Goal: Information Seeking & Learning: Check status

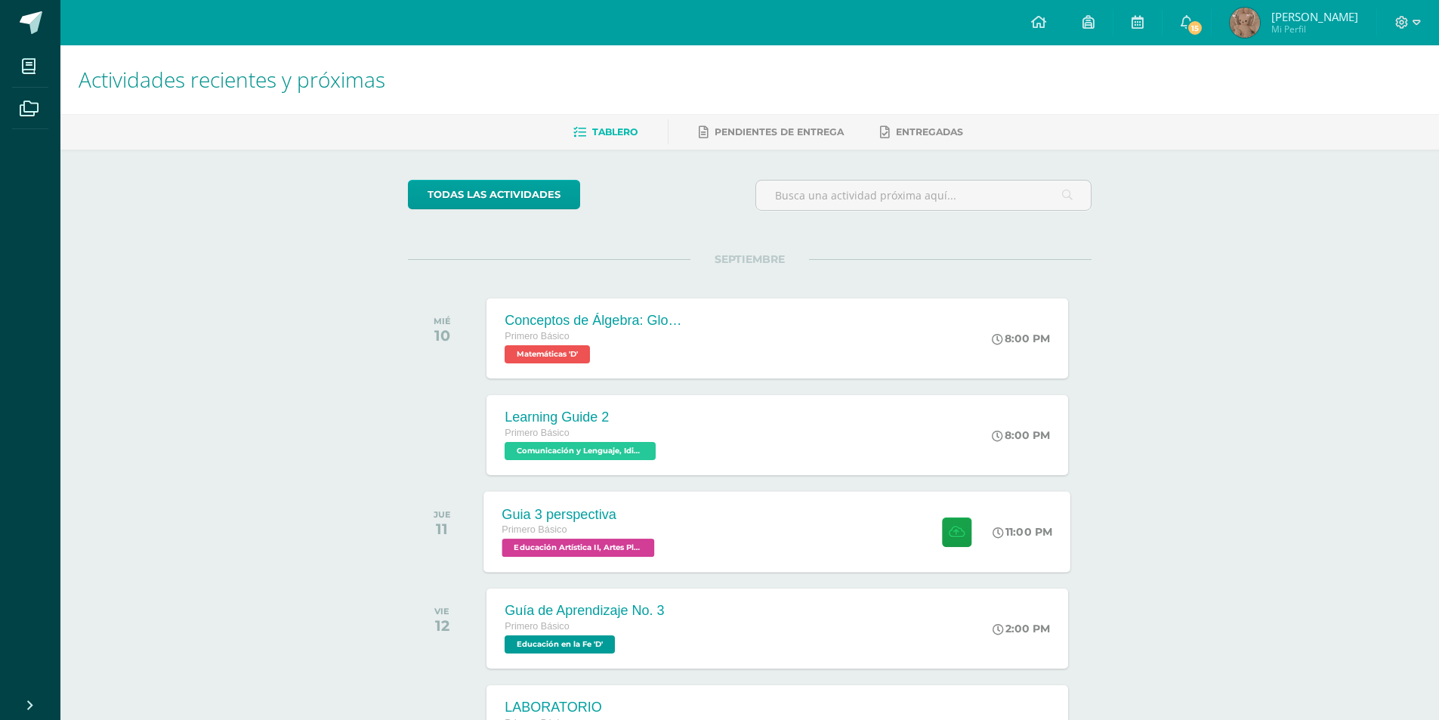
click at [768, 505] on div "Guia 3 perspectiva Primero Básico Educación Artística II, Artes Plásticas 'D' 1…" at bounding box center [777, 531] width 587 height 81
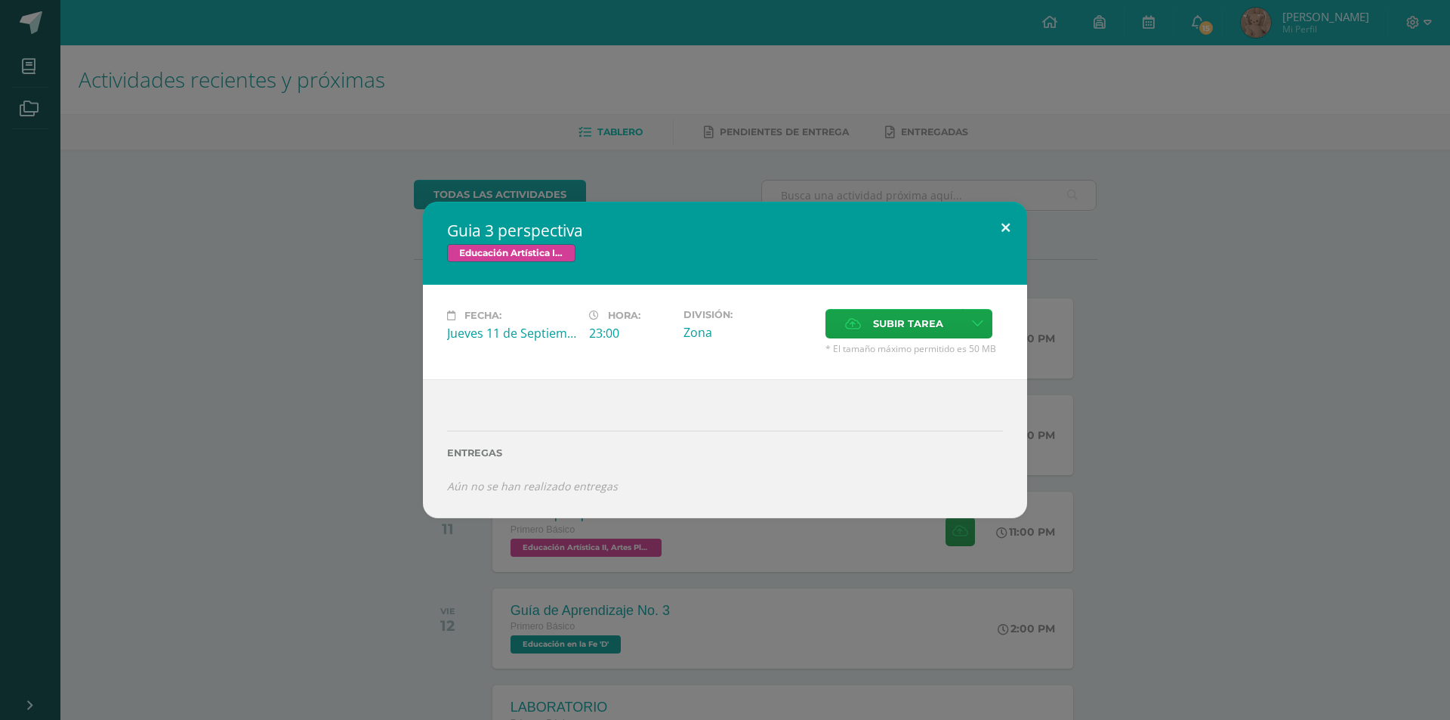
click at [1012, 230] on button at bounding box center [1005, 227] width 43 height 51
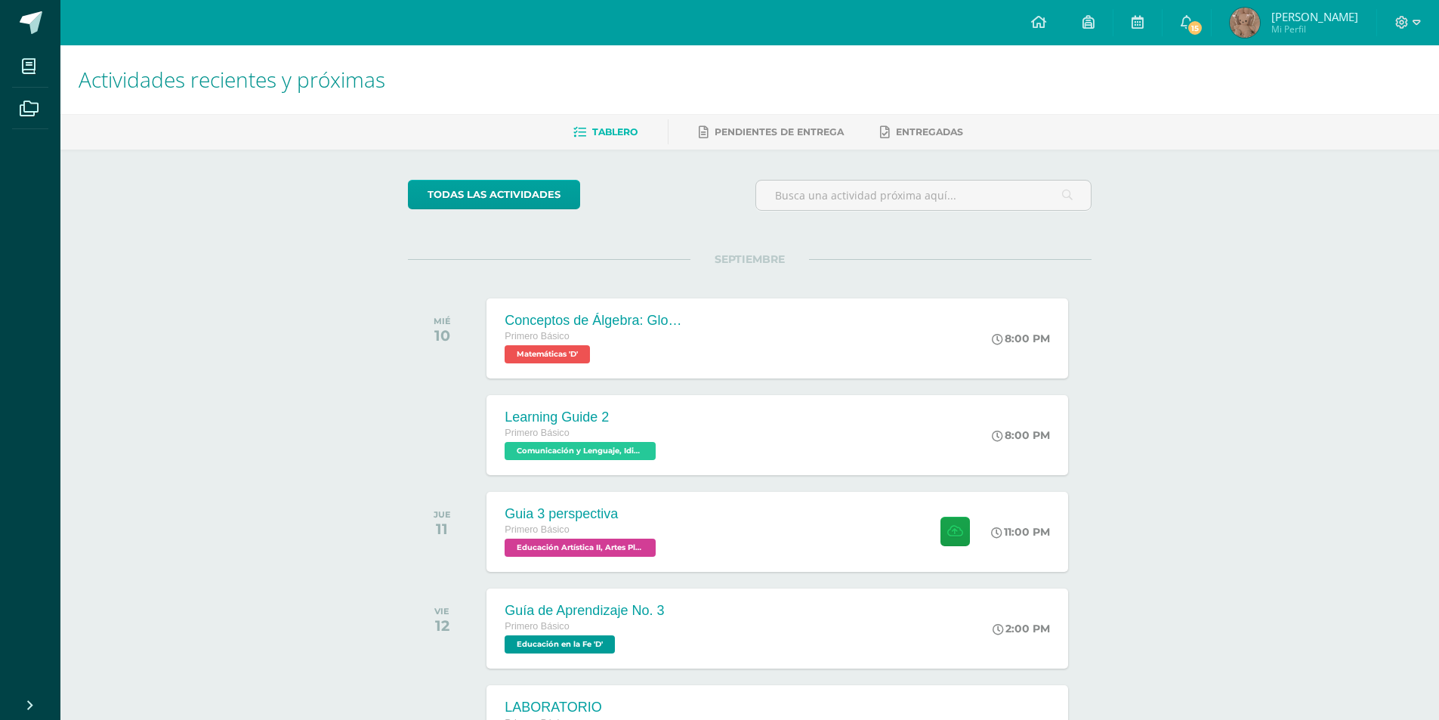
click at [1240, 26] on link "[PERSON_NAME] Mi Perfil" at bounding box center [1294, 22] width 165 height 45
click at [1203, 29] on span "15" at bounding box center [1195, 28] width 17 height 17
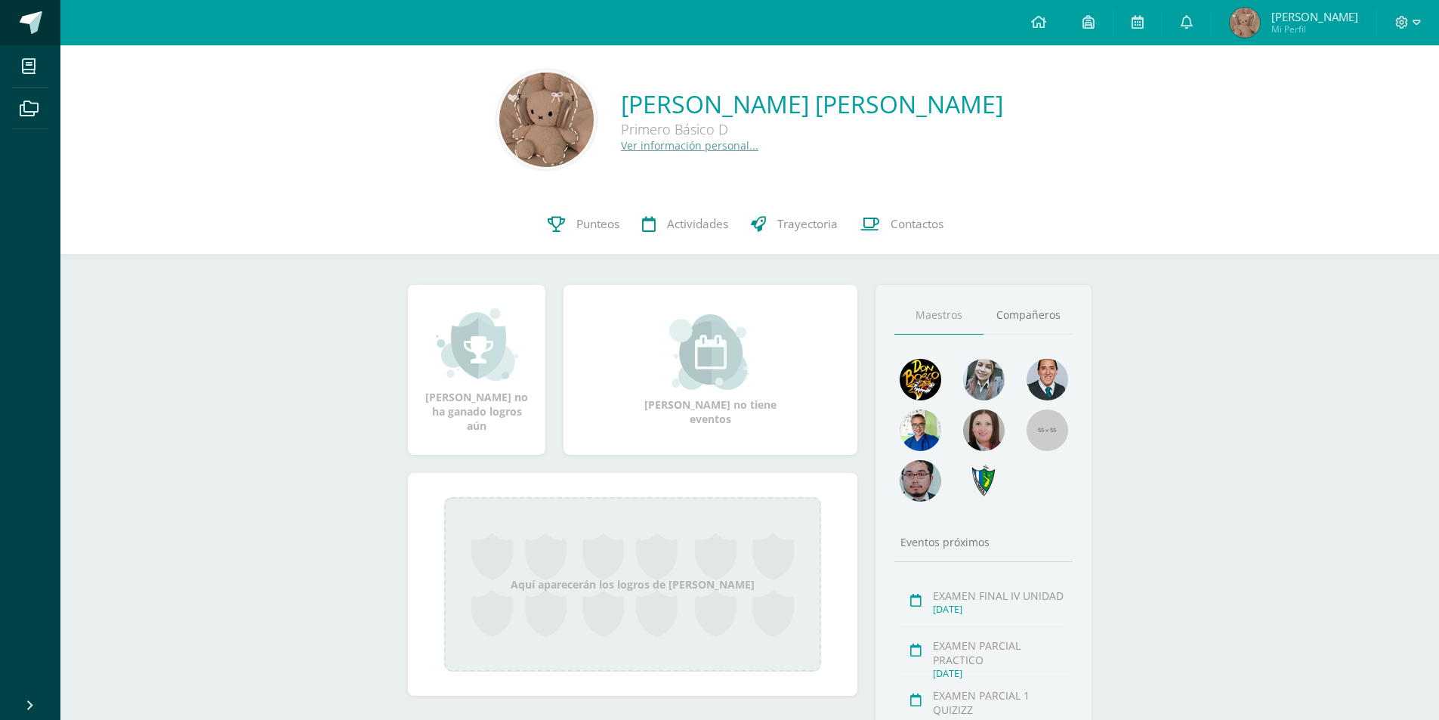
click at [16, 23] on link at bounding box center [30, 22] width 60 height 45
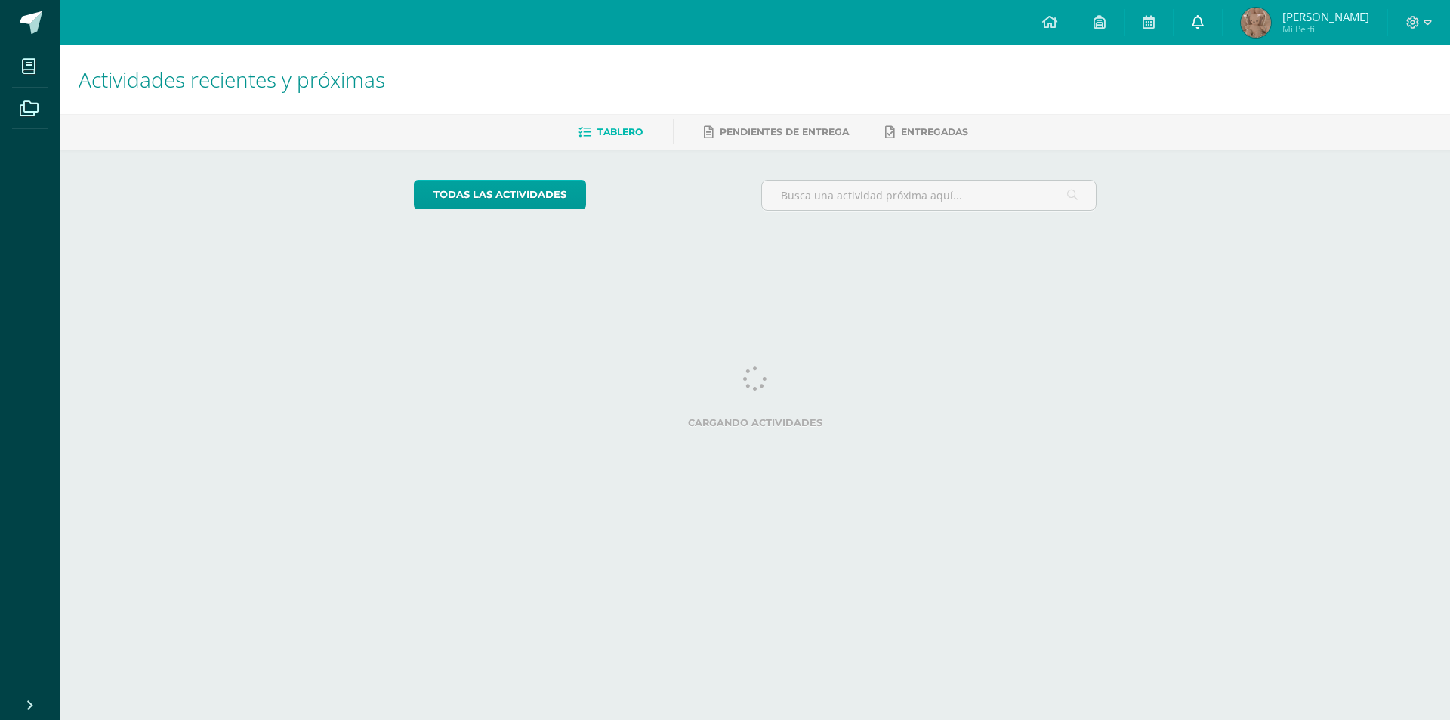
click at [1211, 39] on link at bounding box center [1198, 22] width 48 height 45
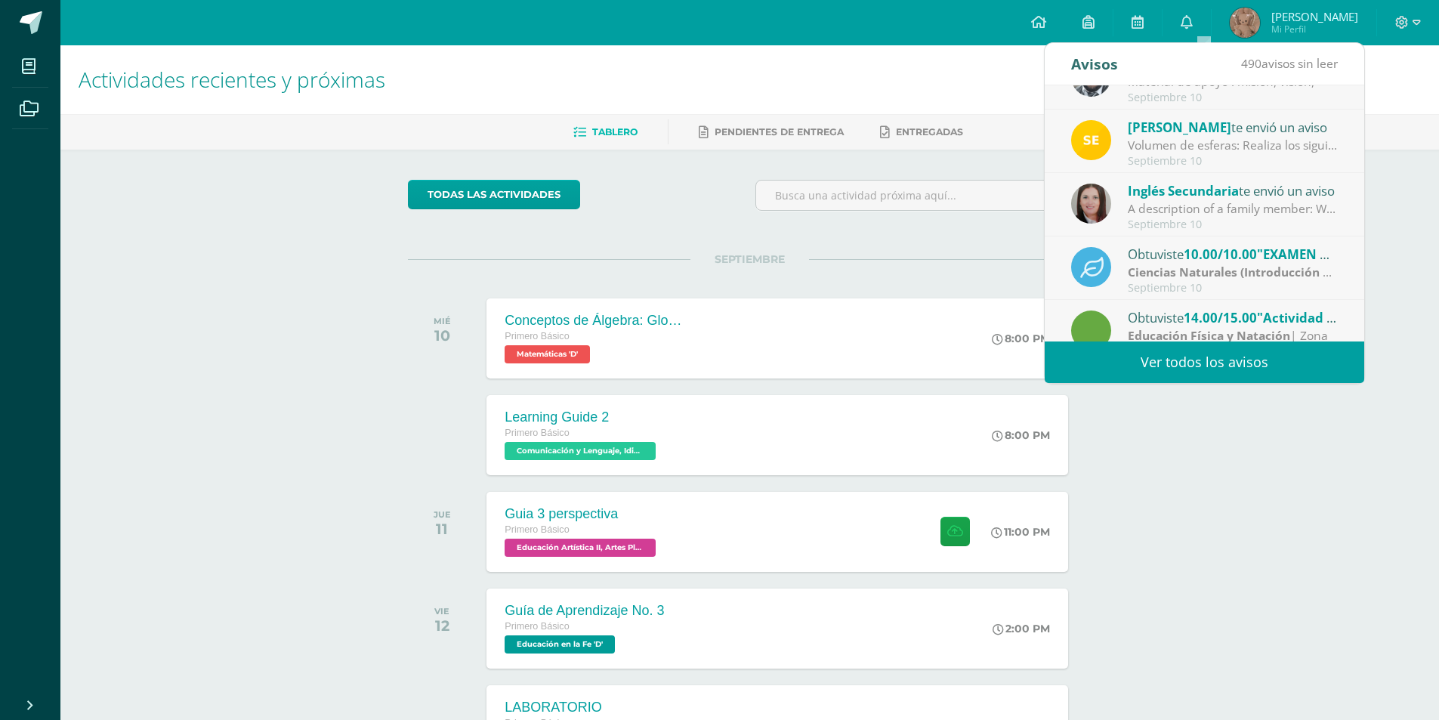
scroll to position [76, 0]
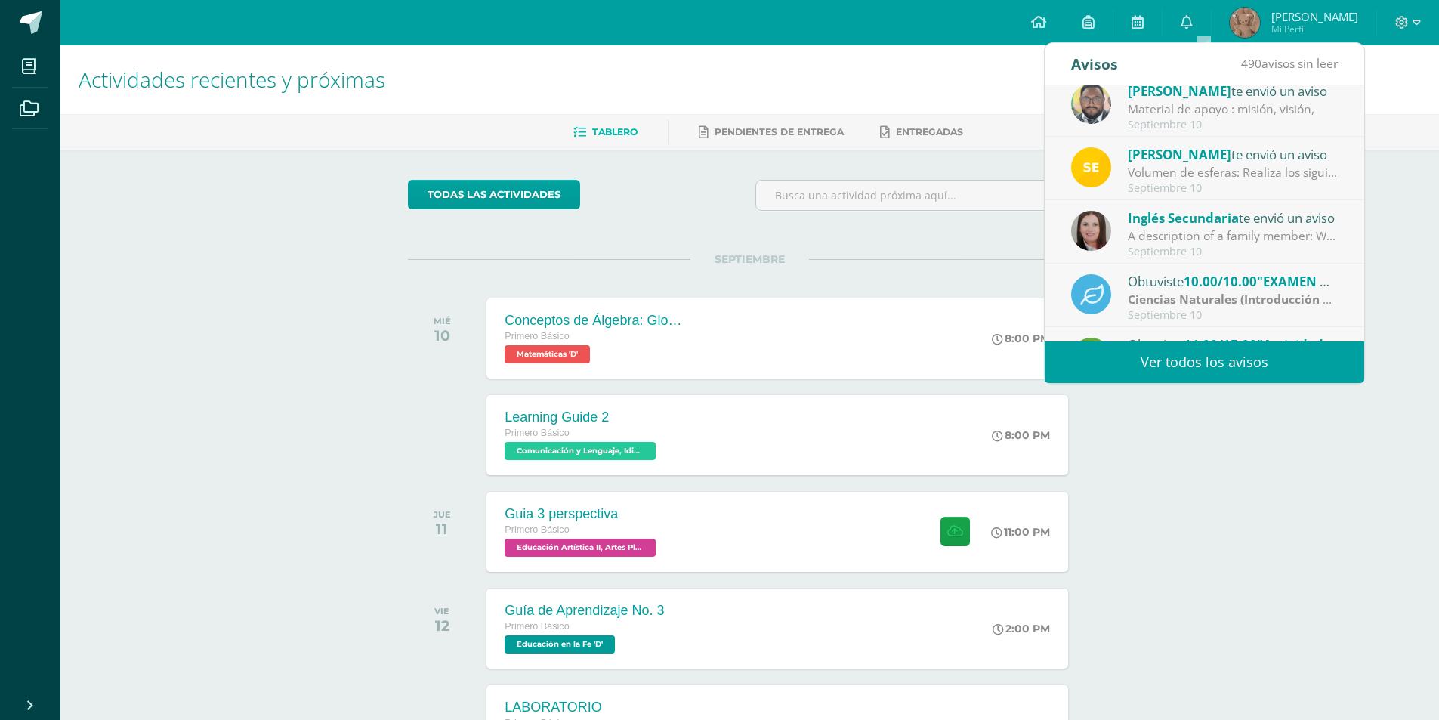
click at [1220, 239] on div "A description of a family member: Write in the notebook: Describe one family me…" at bounding box center [1233, 235] width 210 height 17
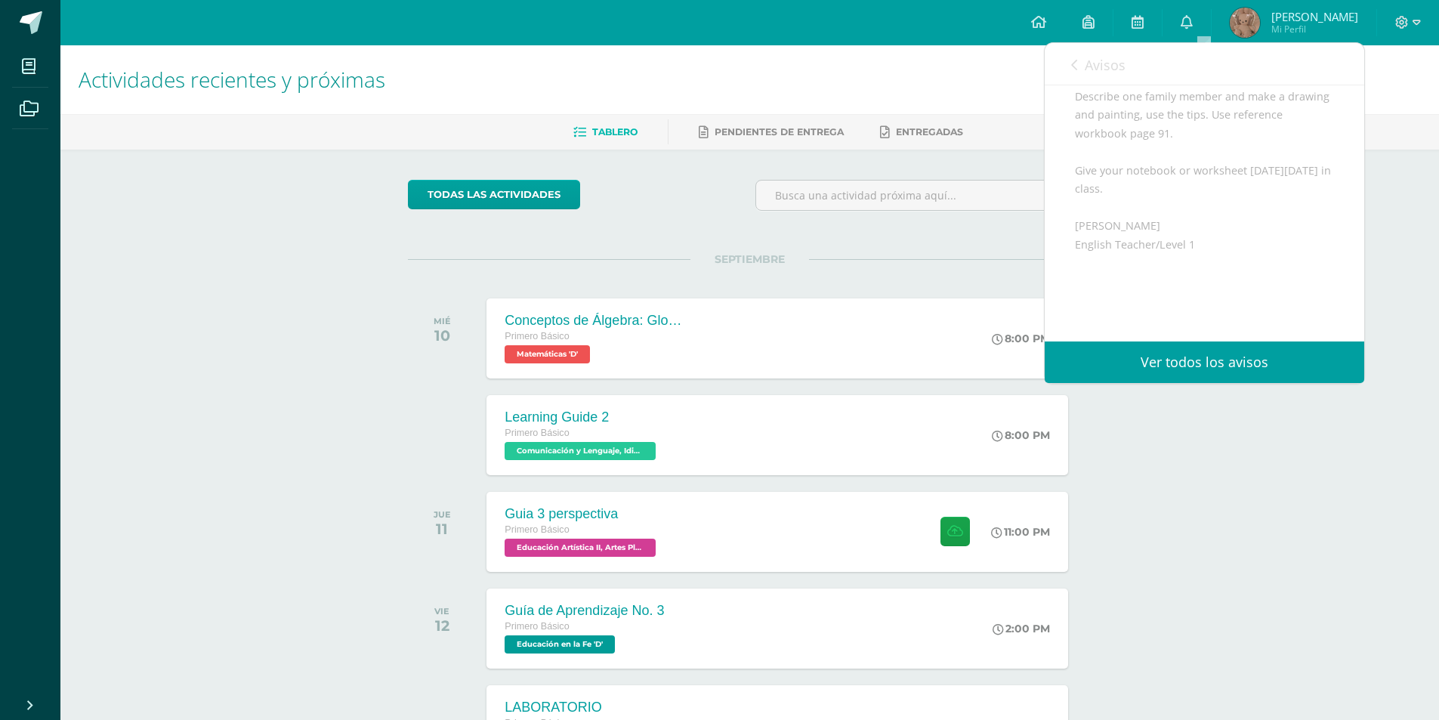
scroll to position [98, 0]
click at [1108, 74] on link "Avisos" at bounding box center [1098, 64] width 54 height 43
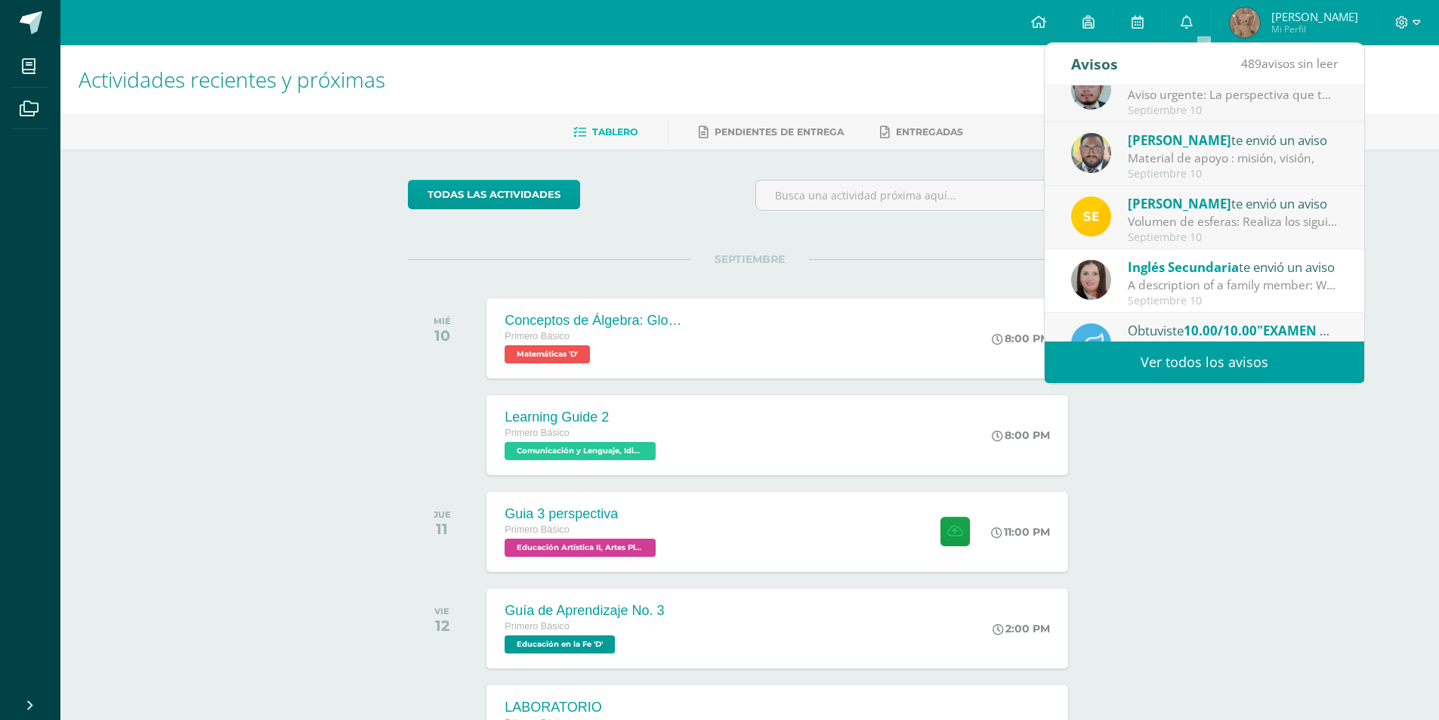
scroll to position [0, 0]
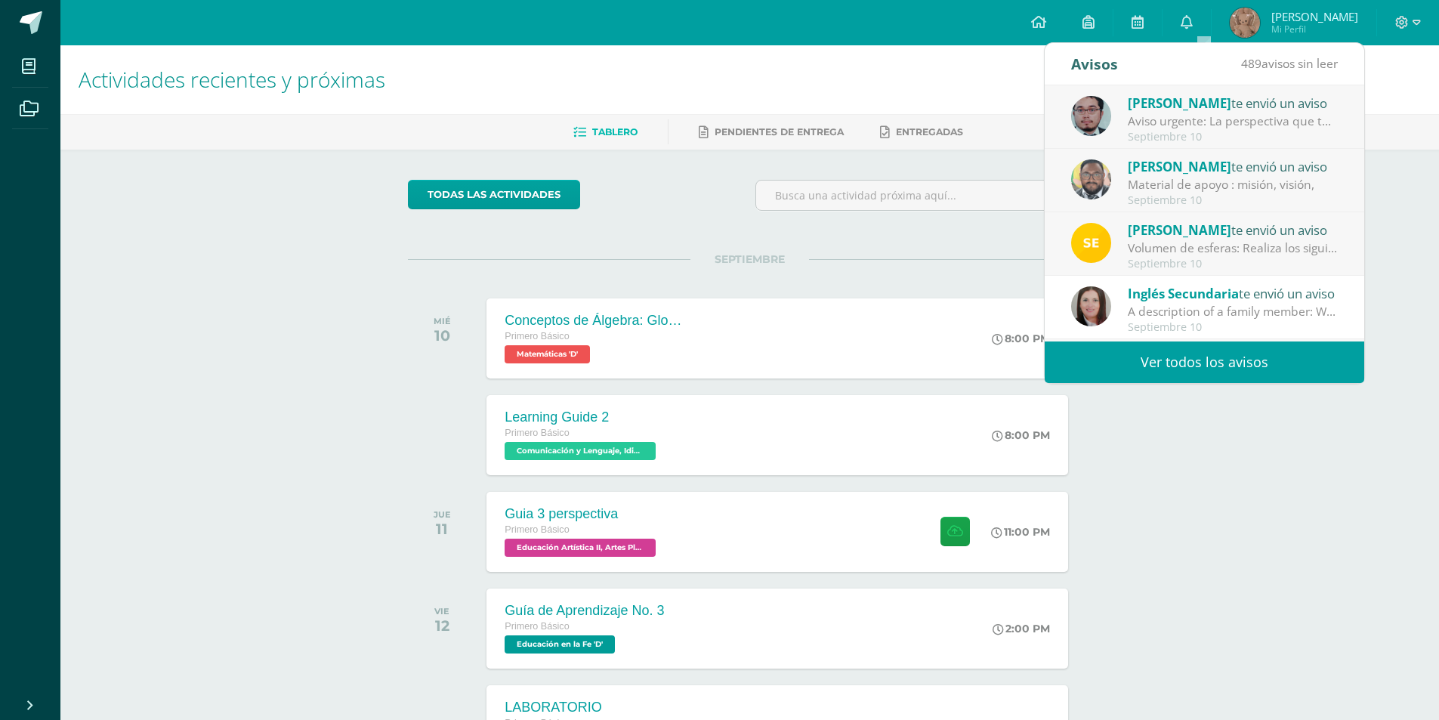
click at [1213, 233] on div "Sergio te envió un aviso" at bounding box center [1233, 230] width 210 height 20
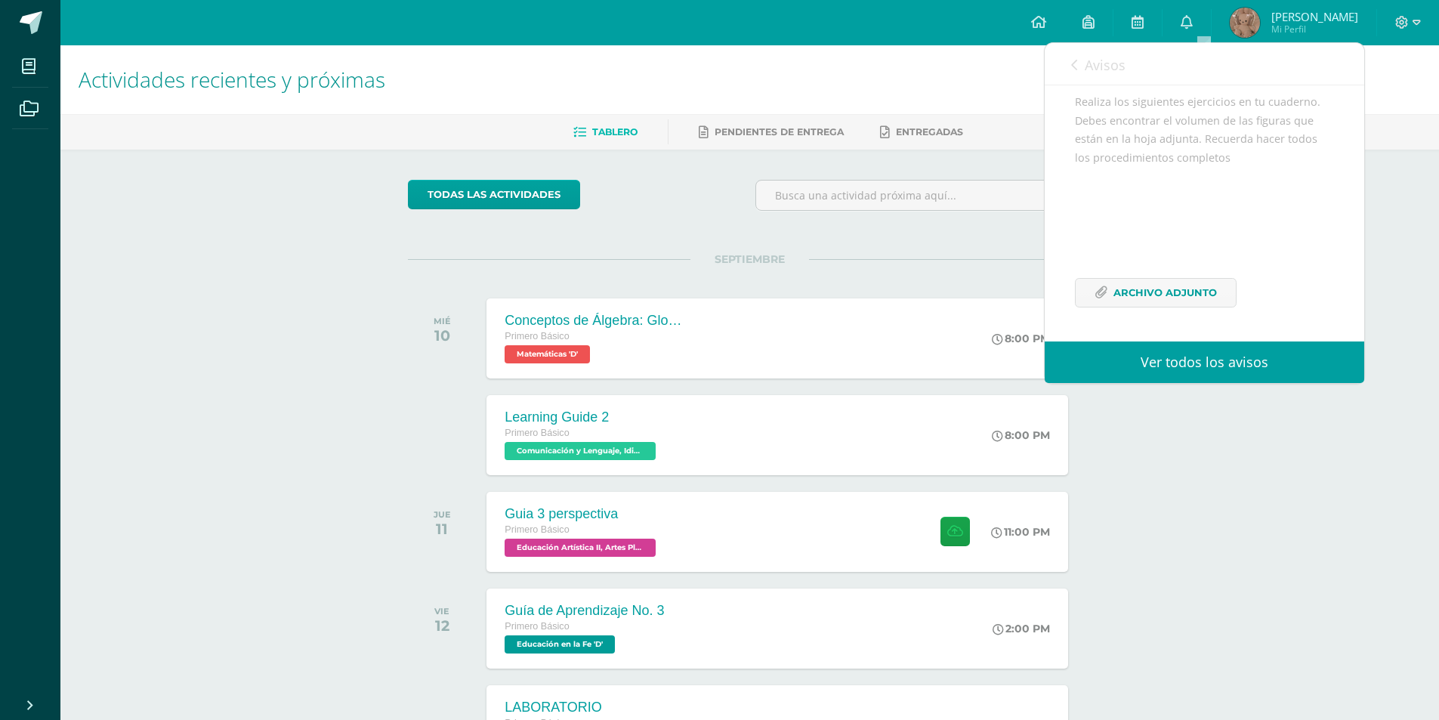
scroll to position [165, 0]
click at [1184, 299] on span "Archivo Adjunto" at bounding box center [1165, 293] width 103 height 28
click at [1115, 278] on link "Archivo Adjunto" at bounding box center [1156, 292] width 162 height 29
click at [1183, 297] on span "Archivo Adjunto" at bounding box center [1165, 293] width 103 height 28
